Goal: Information Seeking & Learning: Find specific fact

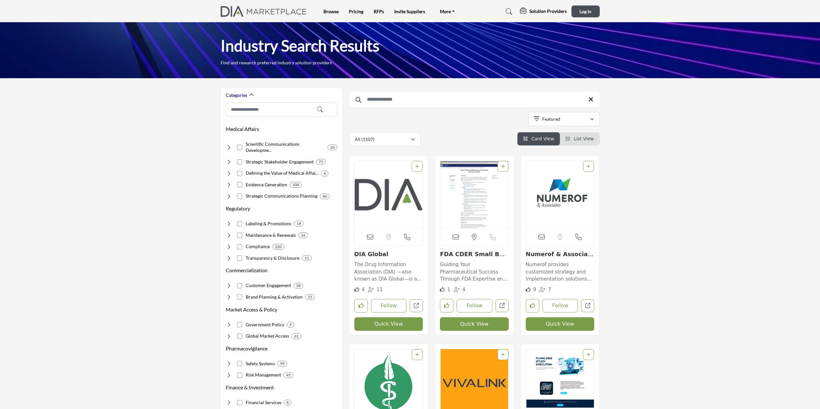
click at [508, 12] on icon at bounding box center [509, 11] width 6 height 6
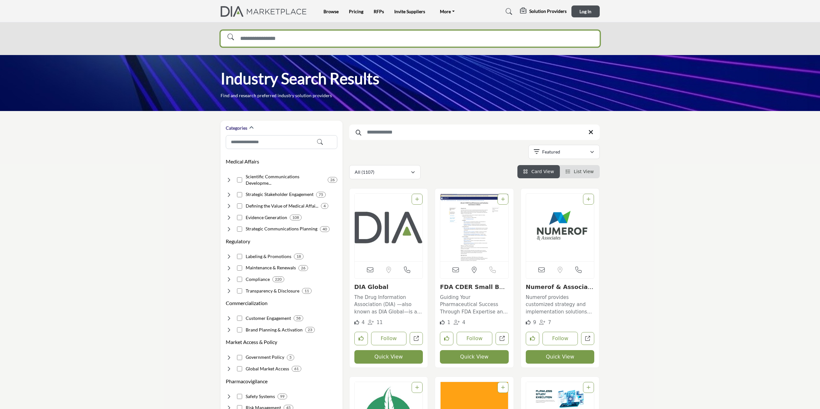
click at [316, 39] on input "Search Solutions" at bounding box center [410, 39] width 379 height 16
type input "******"
